Goal: Book appointment/travel/reservation

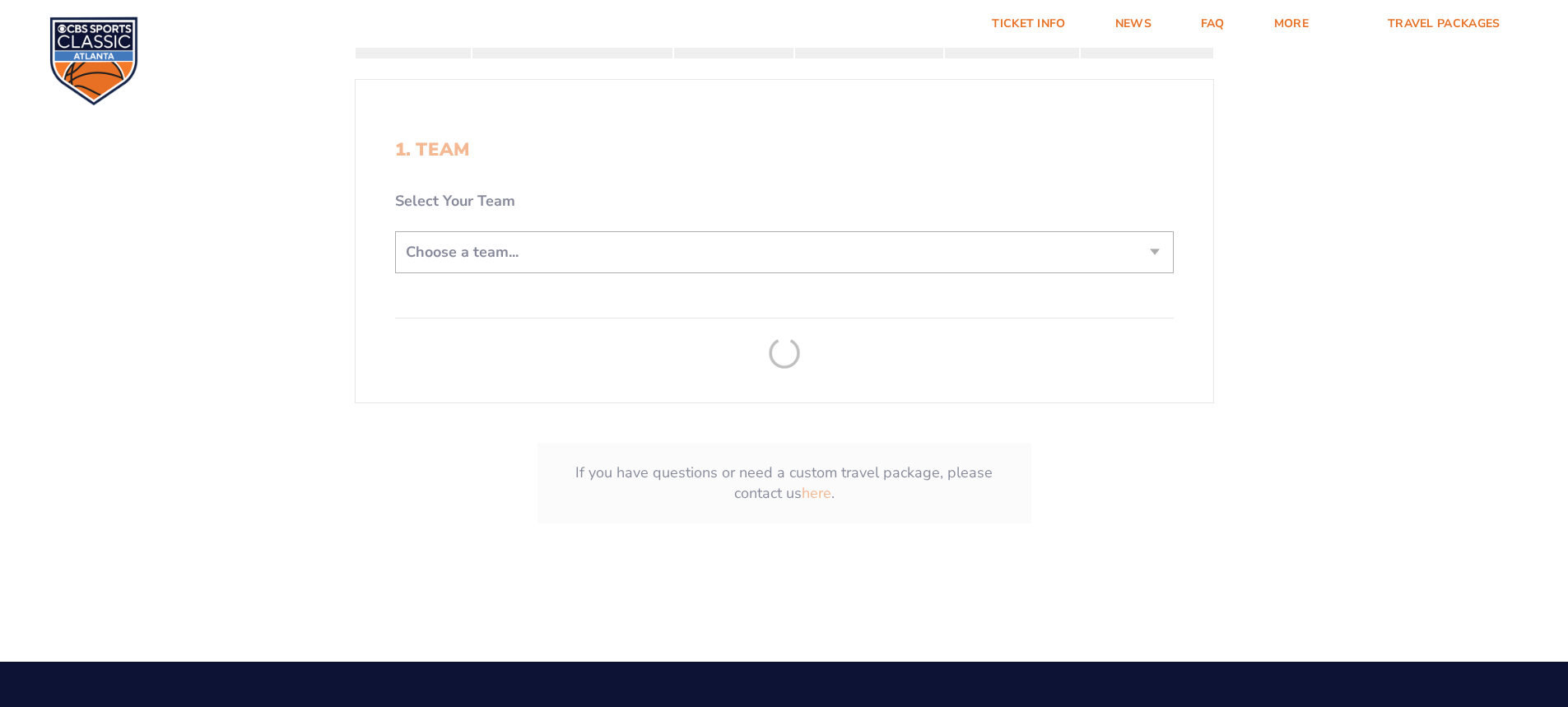
scroll to position [411, 0]
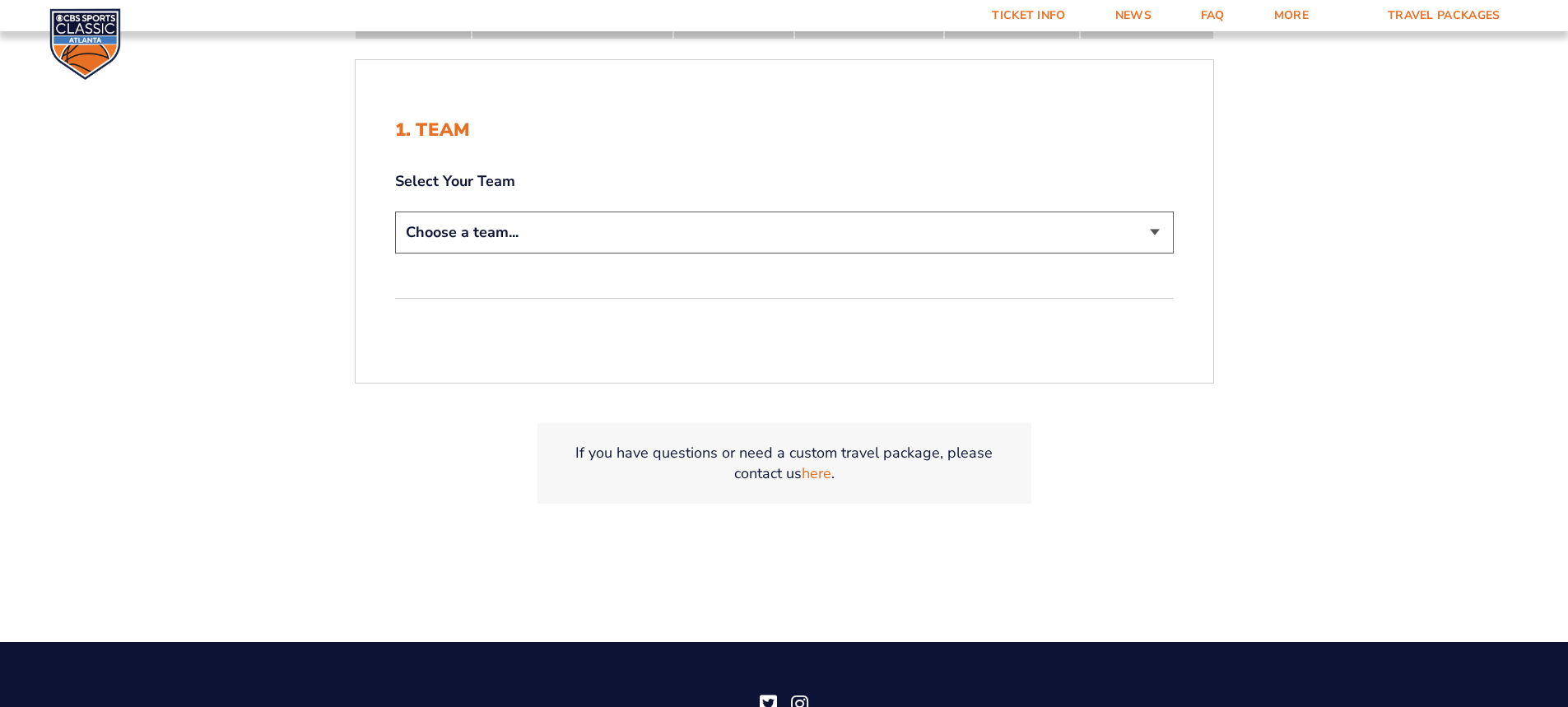
click at [560, 237] on select "Choose a team... [US_STATE] Wildcats [US_STATE] State Buckeyes [US_STATE] Tar H…" at bounding box center [784, 233] width 779 height 42
select select "12956"
click at [395, 212] on select "Choose a team... [US_STATE] Wildcats [US_STATE] State Buckeyes [US_STATE] Tar H…" at bounding box center [784, 233] width 779 height 42
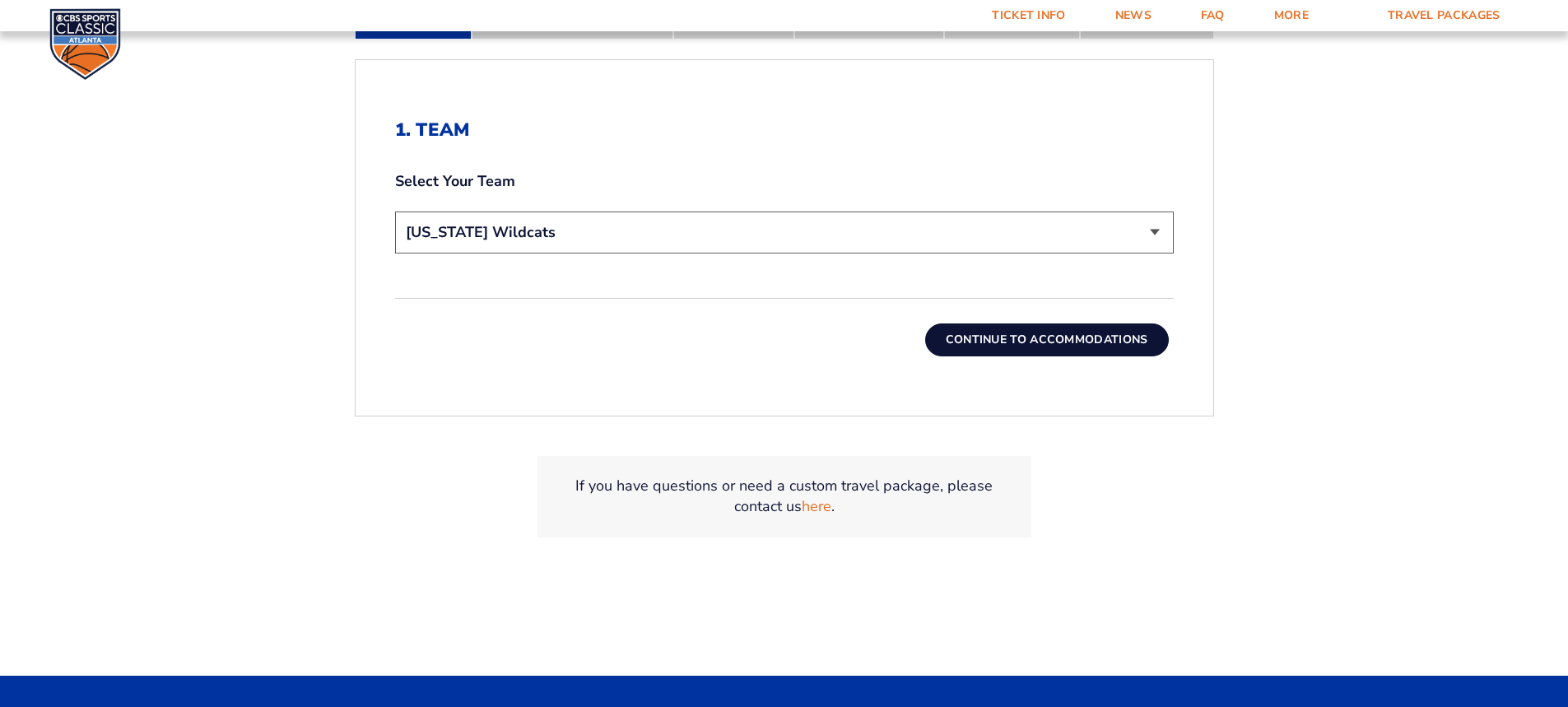
click at [1074, 340] on button "Continue To Accommodations" at bounding box center [1047, 340] width 244 height 33
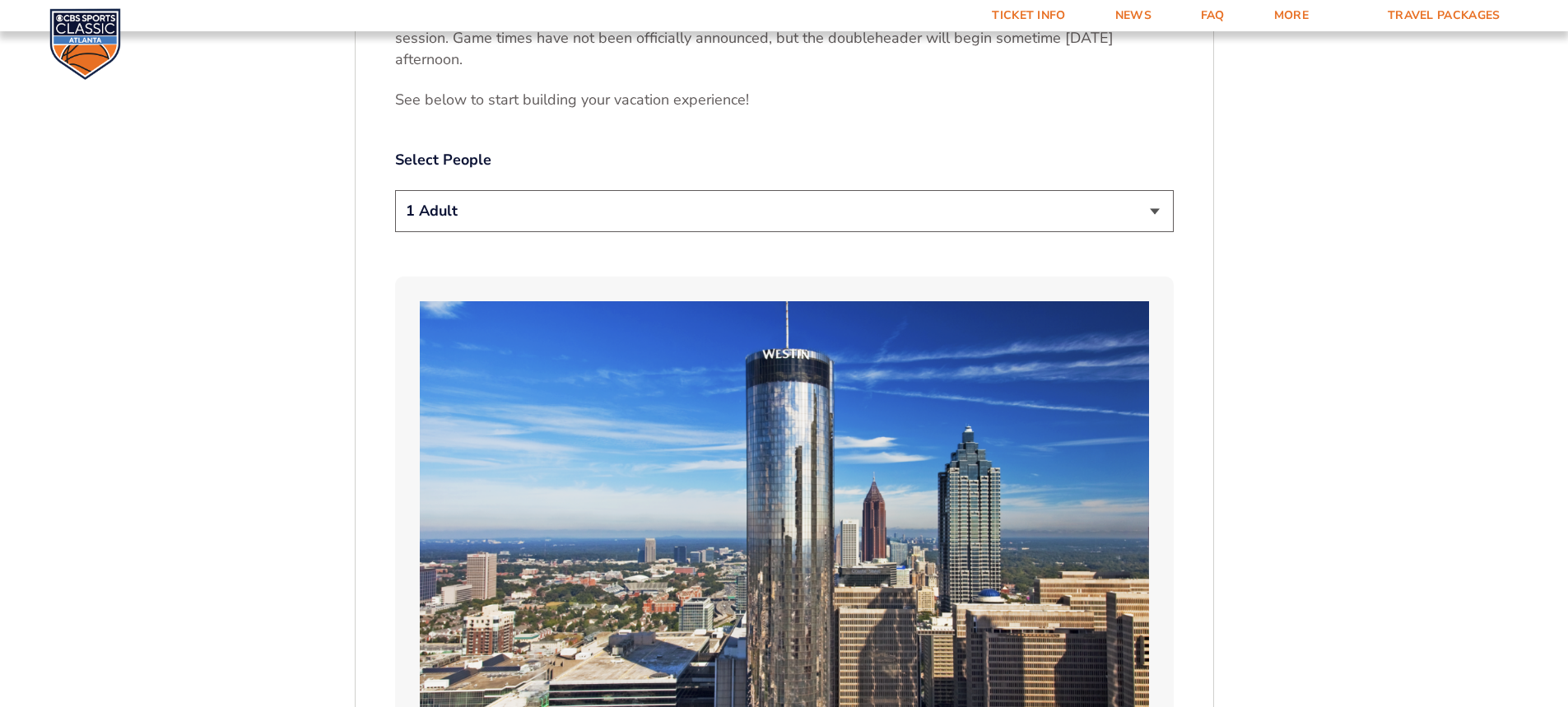
scroll to position [828, 0]
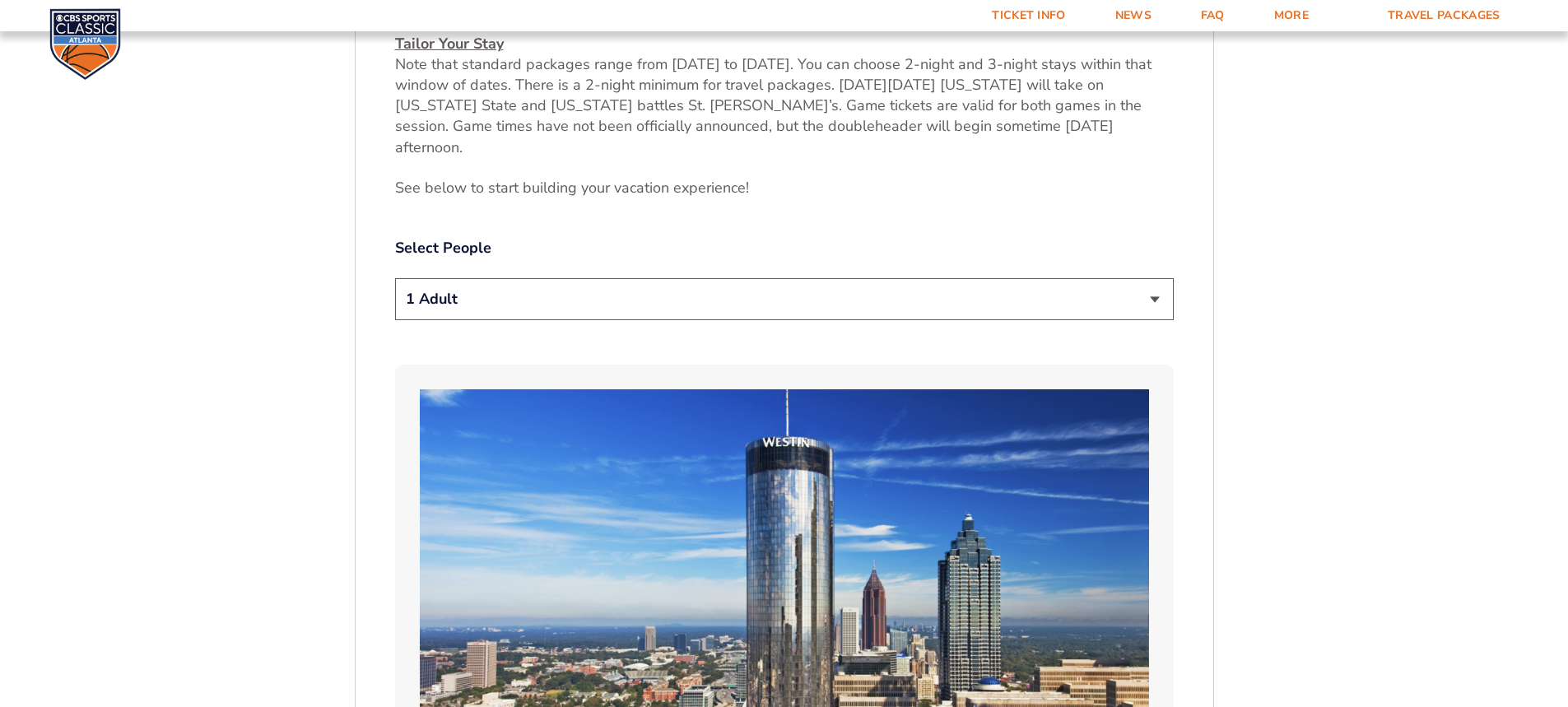
click at [494, 290] on select "1 Adult 2 Adults 3 Adults 4 Adults 2 Adults + 1 Child 2 Adults + 2 Children 2 A…" at bounding box center [784, 299] width 779 height 42
select select "2 Adults"
click at [395, 278] on select "1 Adult 2 Adults 3 Adults 4 Adults 2 Adults + 1 Child 2 Adults + 2 Children 2 A…" at bounding box center [784, 299] width 779 height 42
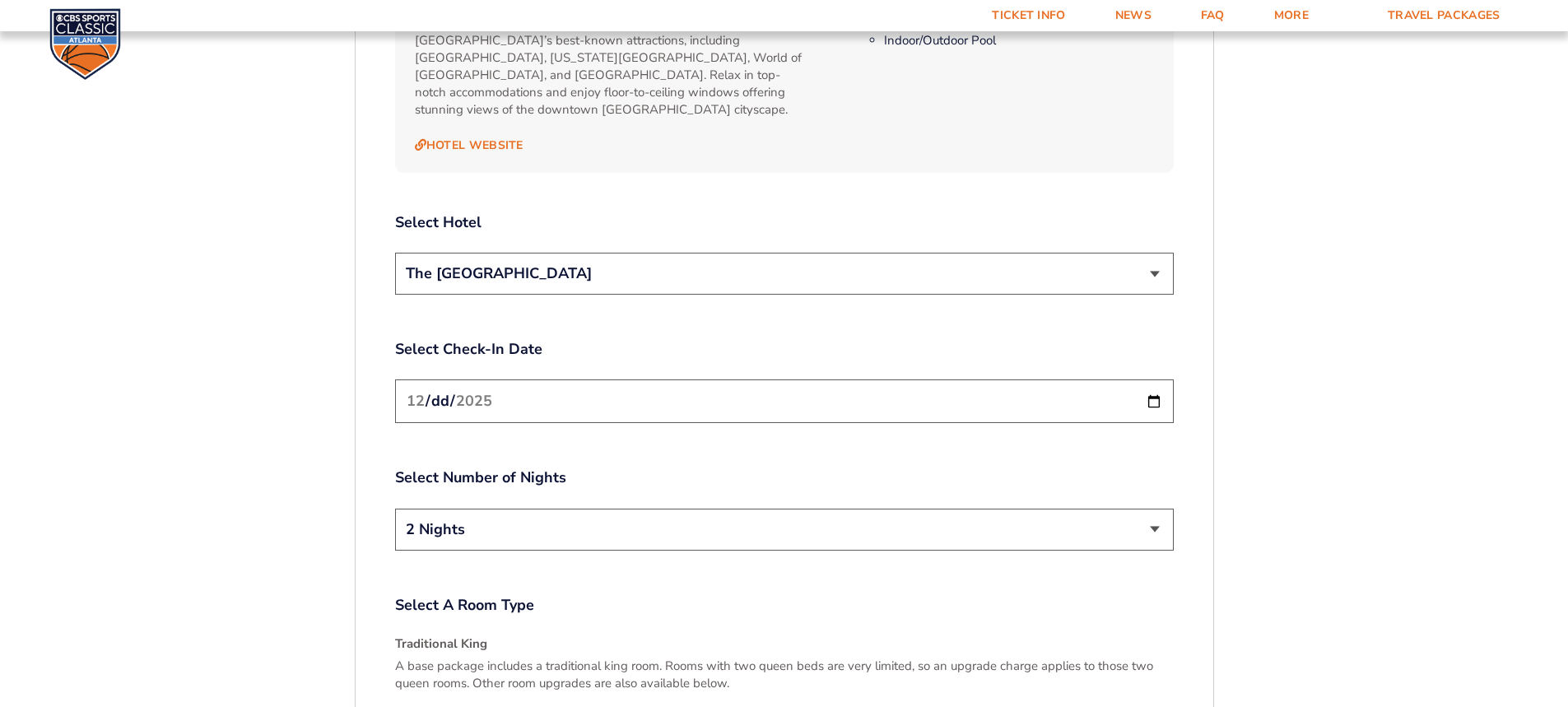
scroll to position [1897, 0]
click at [461, 507] on select "2 Nights 3 Nights" at bounding box center [784, 528] width 779 height 42
click at [501, 251] on select "The [GEOGRAPHIC_DATA]" at bounding box center [784, 272] width 779 height 42
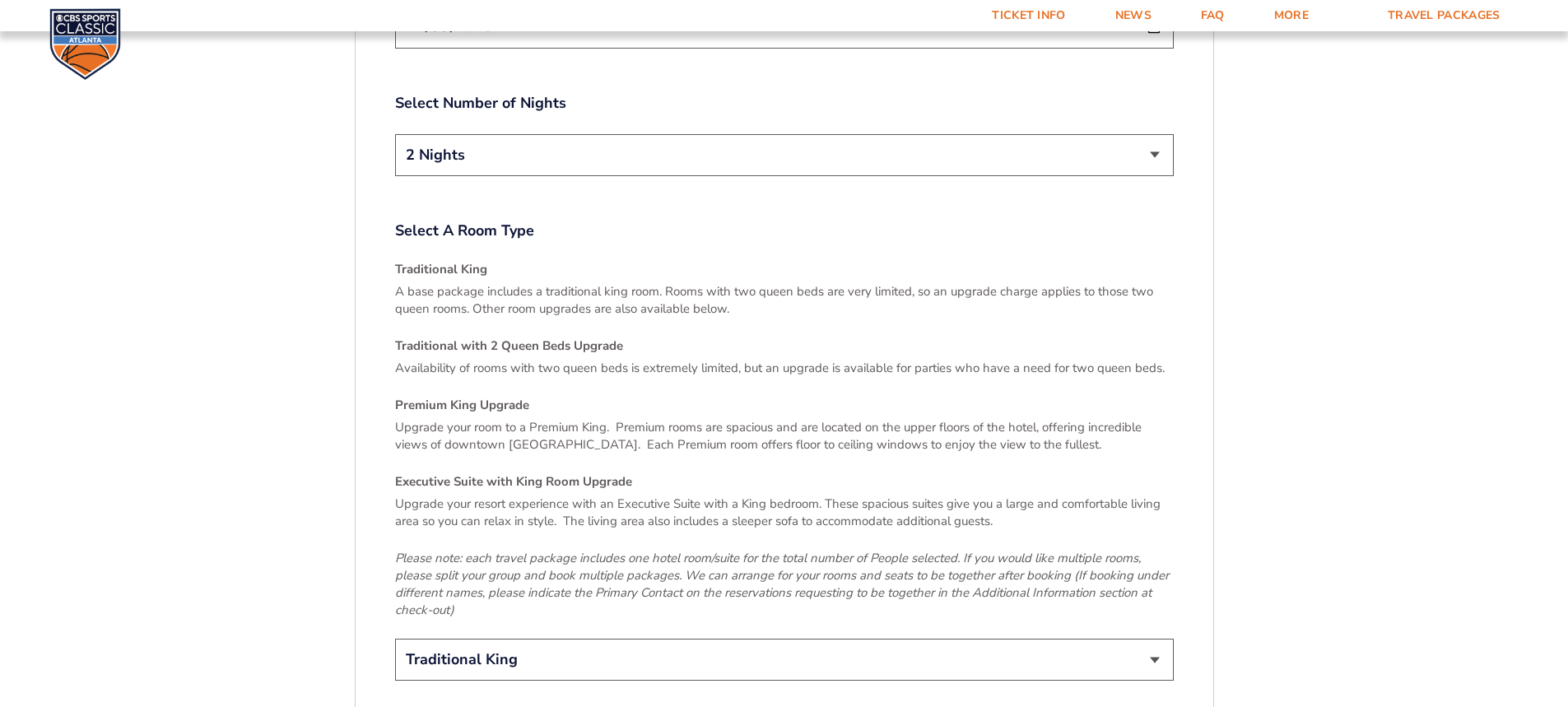
scroll to position [2556, 0]
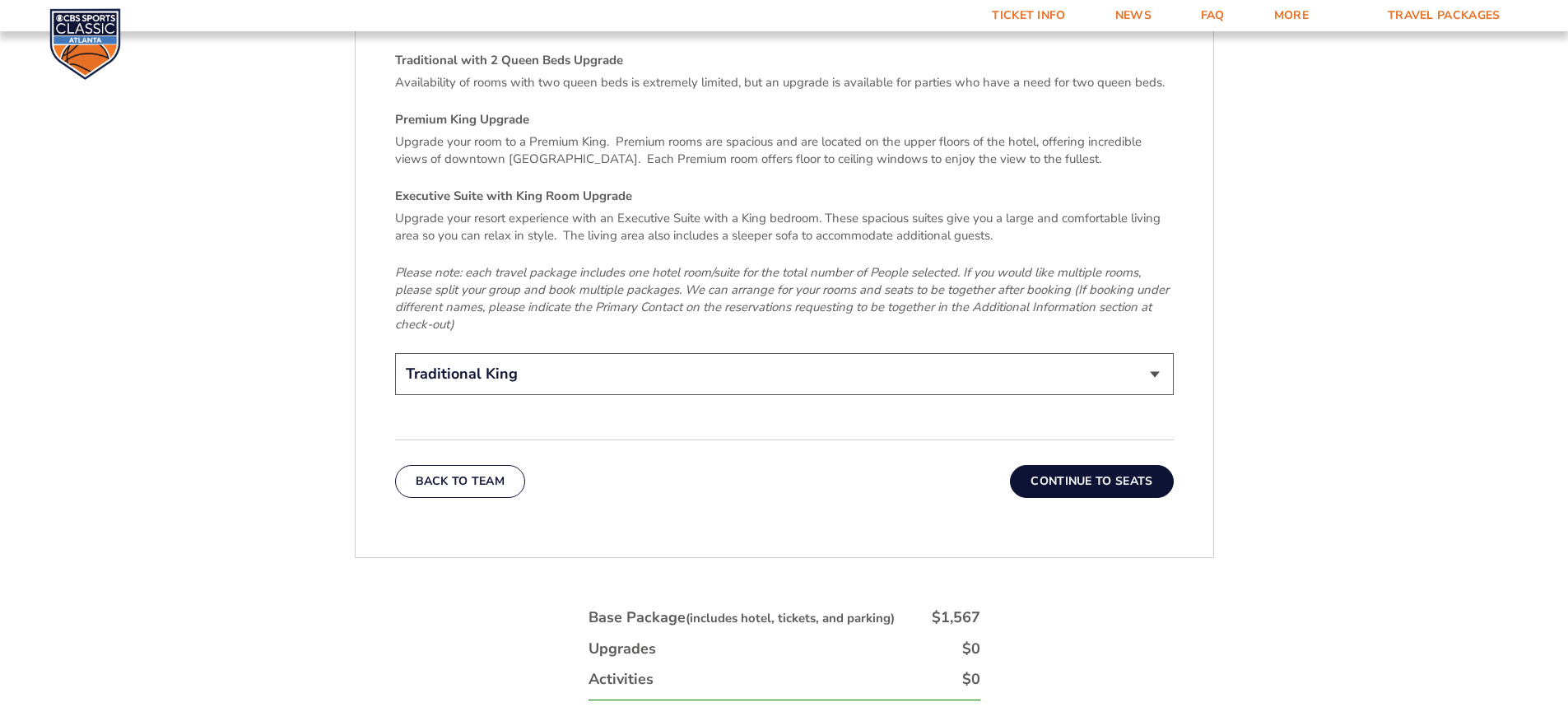
click at [1160, 465] on button "Continue To Seats" at bounding box center [1091, 481] width 163 height 33
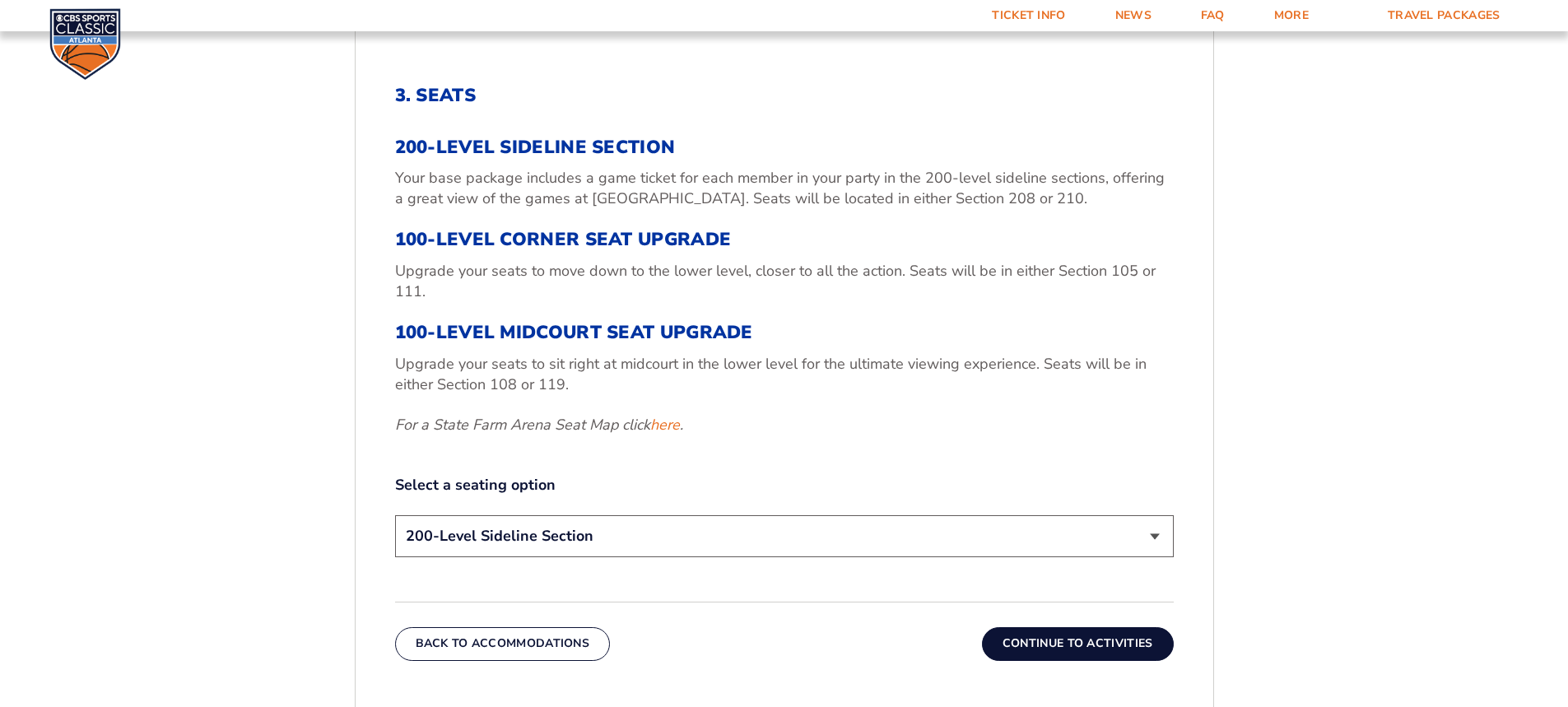
scroll to position [581, 0]
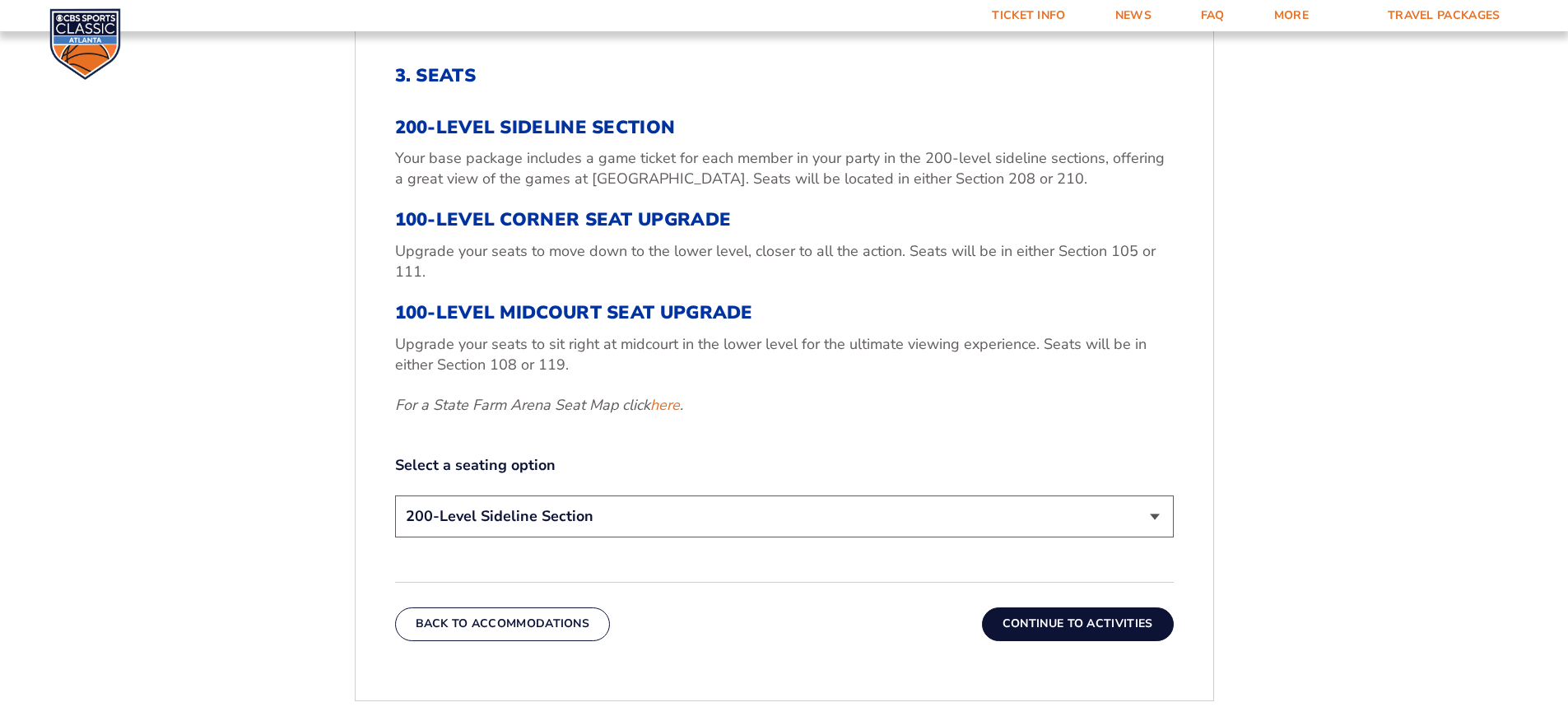
click at [512, 520] on select "200-Level Sideline Section 100-Level Corner Seat Upgrade (+$120 per person) 100…" at bounding box center [784, 516] width 779 height 42
click at [1122, 623] on button "Continue To Activities" at bounding box center [1078, 623] width 192 height 33
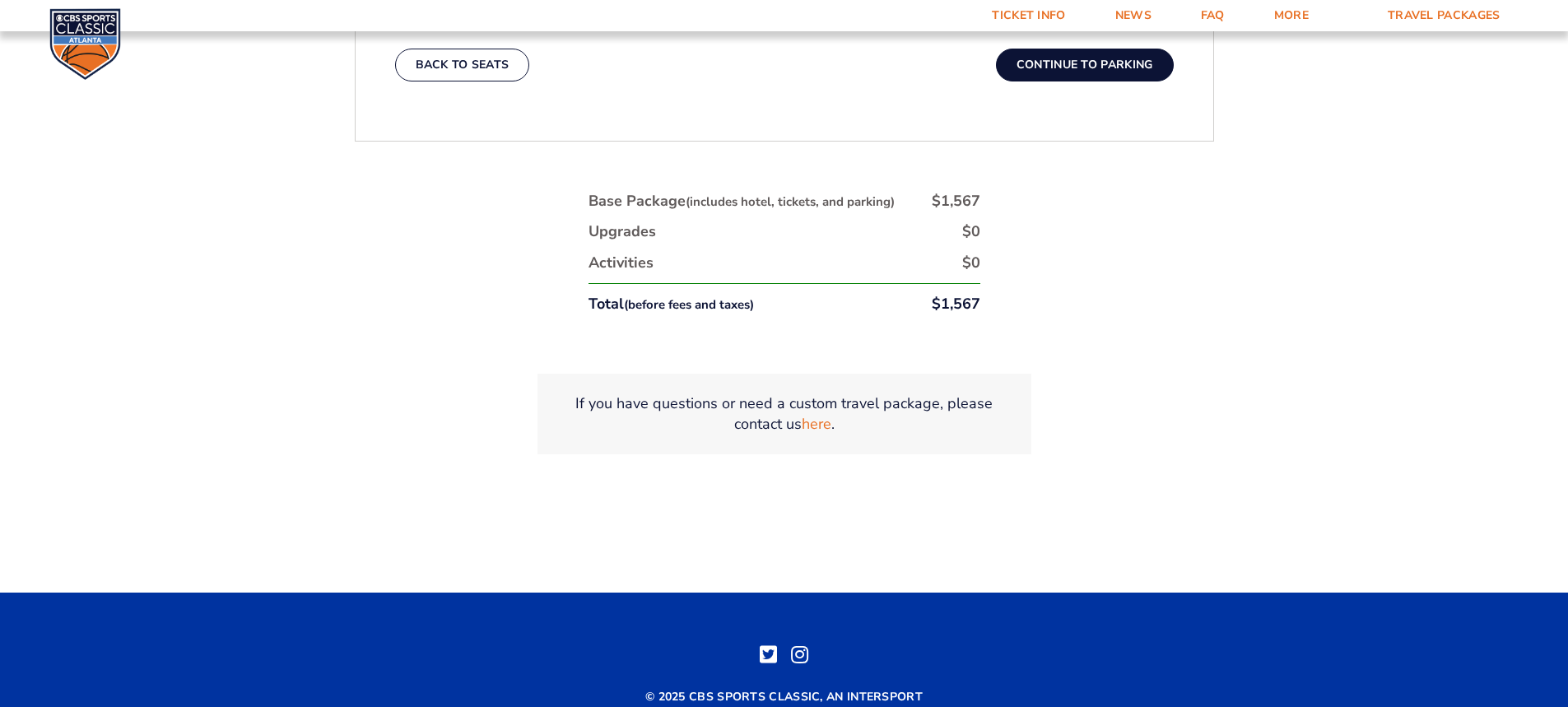
scroll to position [992, 0]
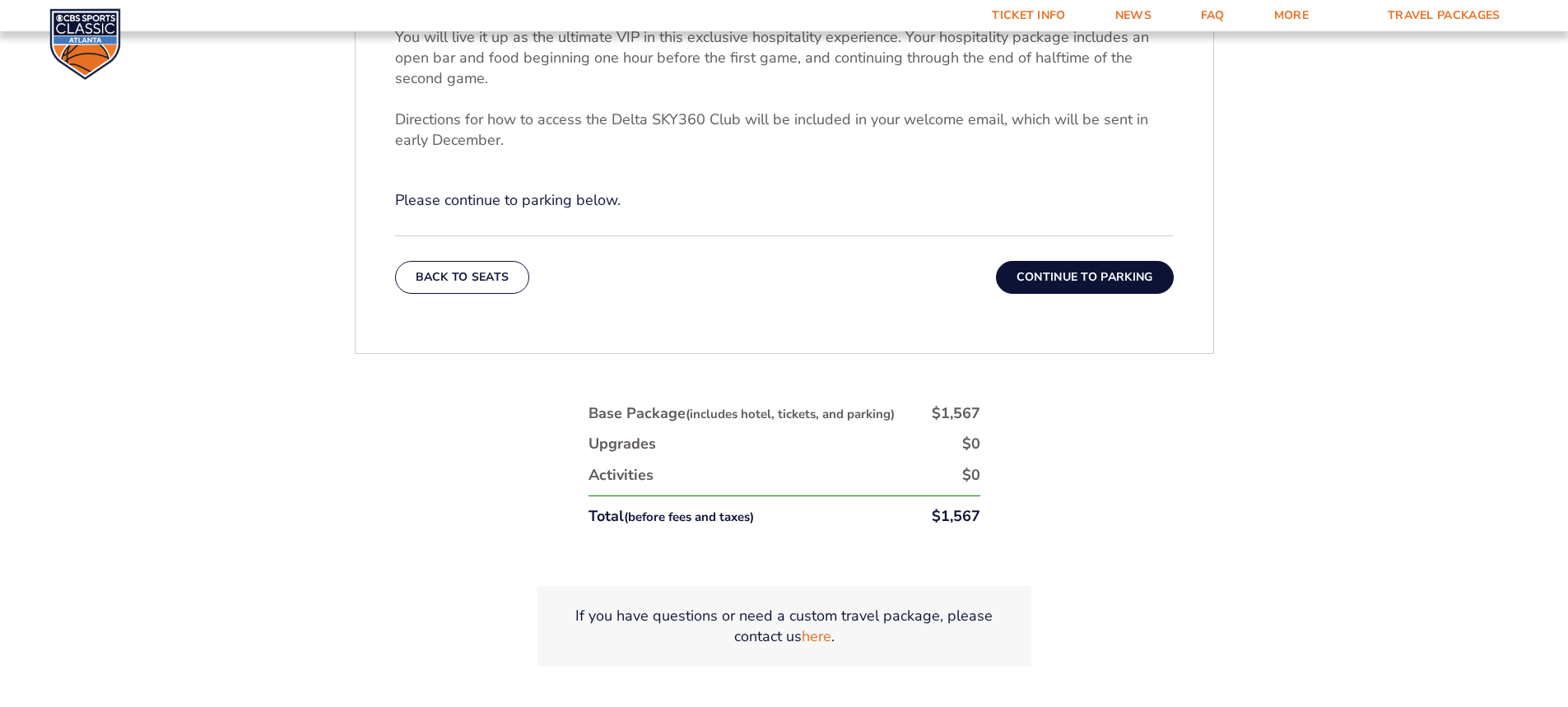
drag, startPoint x: 205, startPoint y: 402, endPoint x: 211, endPoint y: 325, distance: 77.2
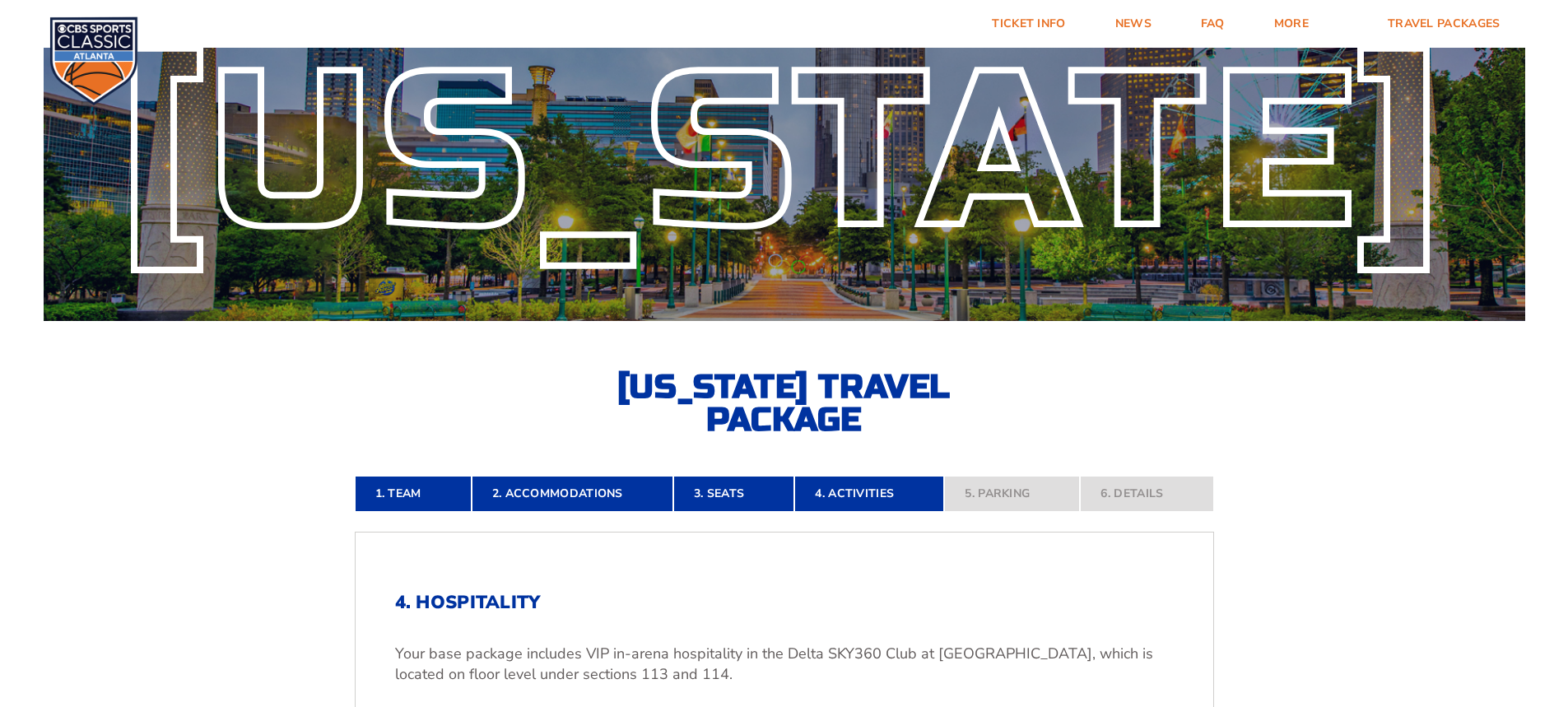
scroll to position [0, 0]
